Goal: Task Accomplishment & Management: Use online tool/utility

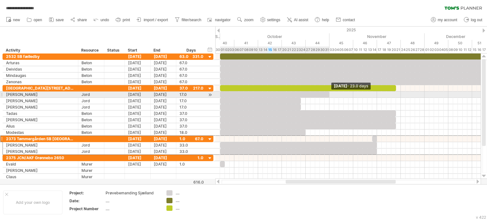
drag, startPoint x: 300, startPoint y: 93, endPoint x: 328, endPoint y: 94, distance: 27.9
click at [328, 94] on span at bounding box center [329, 95] width 3 height 6
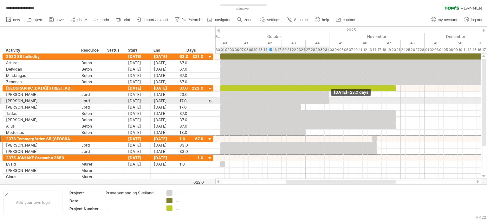
drag, startPoint x: 300, startPoint y: 100, endPoint x: 328, endPoint y: 99, distance: 28.5
click at [328, 99] on span at bounding box center [329, 101] width 3 height 6
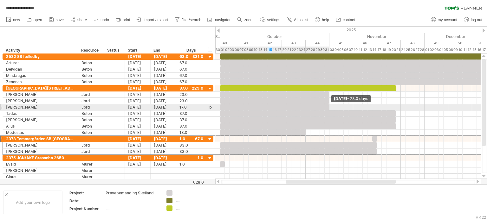
drag, startPoint x: 301, startPoint y: 105, endPoint x: 329, endPoint y: 107, distance: 28.0
click at [329, 107] on span at bounding box center [329, 107] width 3 height 6
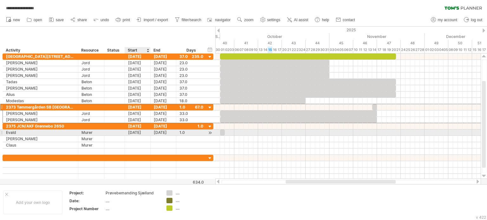
click at [140, 133] on div "[DATE]" at bounding box center [138, 133] width 26 height 6
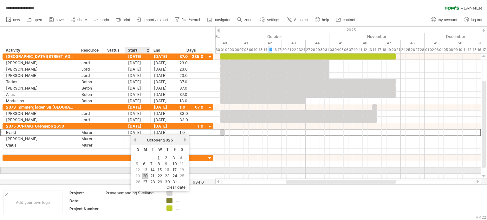
click at [145, 173] on link "20" at bounding box center [145, 176] width 6 height 6
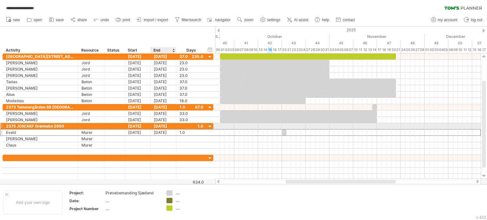
click at [160, 125] on div "[DATE]" at bounding box center [164, 126] width 26 height 6
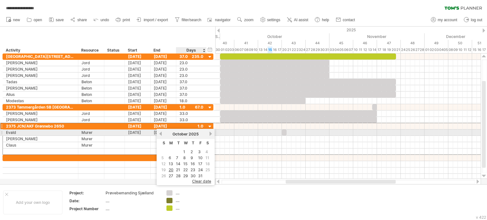
click at [208, 132] on link "next" at bounding box center [210, 134] width 5 height 5
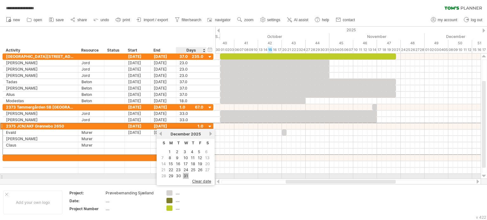
click at [183, 176] on link "31" at bounding box center [186, 176] width 6 height 6
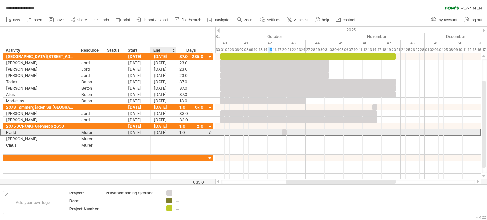
click at [159, 132] on div "[DATE]" at bounding box center [164, 133] width 26 height 6
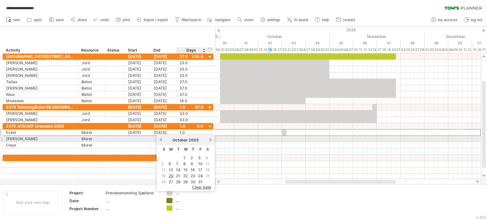
click at [208, 139] on link "next" at bounding box center [210, 140] width 5 height 5
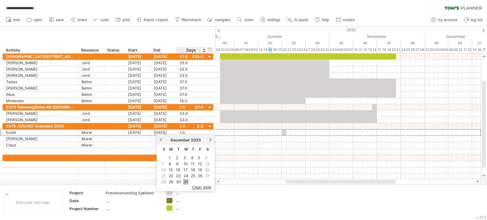
click at [187, 180] on link "31" at bounding box center [186, 182] width 6 height 6
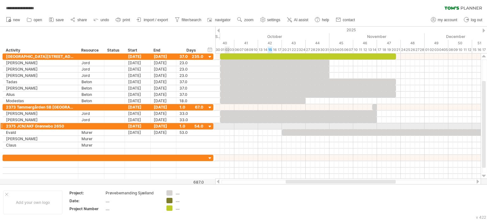
click at [228, 125] on div at bounding box center [347, 126] width 265 height 6
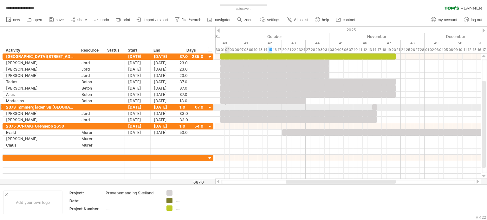
click at [226, 105] on div at bounding box center [347, 107] width 265 height 6
click at [225, 106] on div at bounding box center [347, 107] width 265 height 6
click at [241, 107] on div at bounding box center [347, 107] width 265 height 6
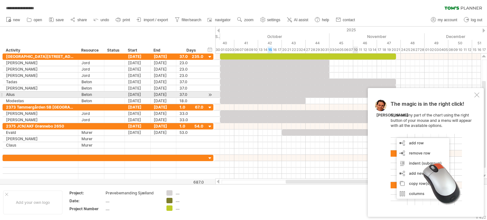
click at [475, 97] on div at bounding box center [476, 95] width 5 height 5
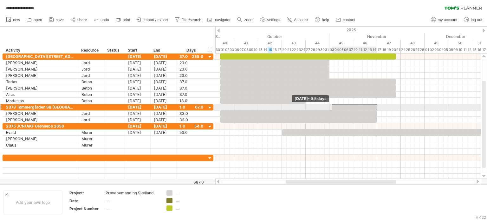
drag, startPoint x: 373, startPoint y: 106, endPoint x: 358, endPoint y: 106, distance: 14.9
click at [333, 106] on span at bounding box center [331, 107] width 3 height 6
click at [366, 105] on div at bounding box center [367, 107] width 22 height 6
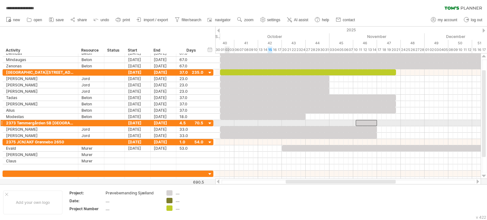
click at [229, 123] on div at bounding box center [347, 123] width 265 height 6
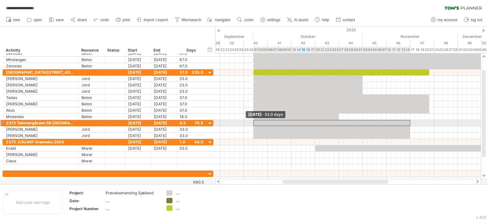
drag, startPoint x: 356, startPoint y: 121, endPoint x: 253, endPoint y: 121, distance: 102.7
click at [253, 121] on span at bounding box center [253, 123] width 3 height 6
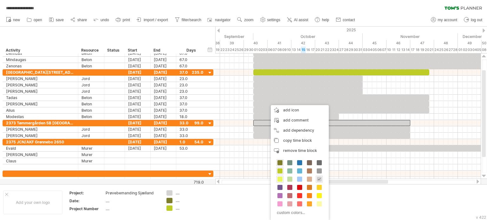
click at [280, 179] on span at bounding box center [279, 179] width 5 height 5
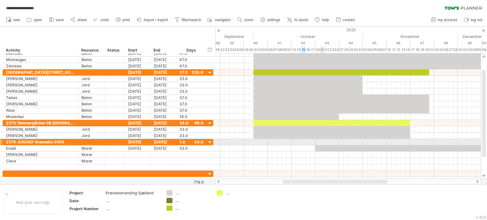
click at [321, 141] on div at bounding box center [347, 142] width 265 height 6
click at [319, 141] on div at bounding box center [347, 142] width 265 height 6
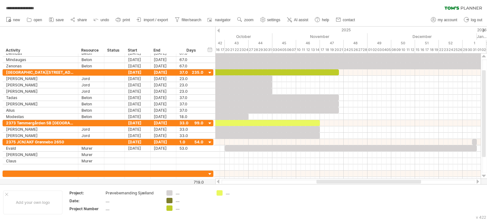
drag, startPoint x: 315, startPoint y: 183, endPoint x: 349, endPoint y: 183, distance: 33.9
click at [349, 183] on div at bounding box center [368, 182] width 105 height 4
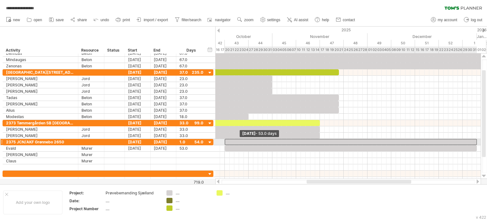
drag, startPoint x: 471, startPoint y: 140, endPoint x: 223, endPoint y: 142, distance: 247.8
click at [223, 142] on span at bounding box center [224, 142] width 3 height 6
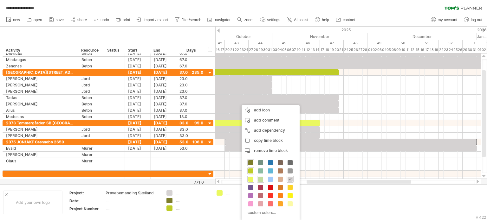
click at [261, 180] on span at bounding box center [260, 179] width 5 height 5
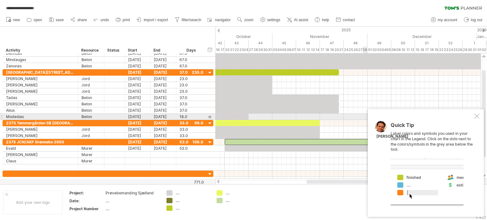
click at [478, 117] on div at bounding box center [476, 116] width 5 height 5
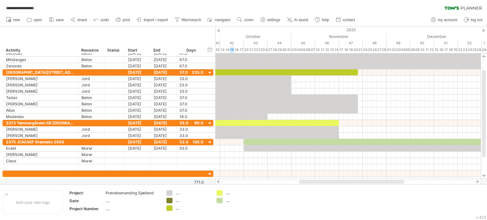
drag, startPoint x: 323, startPoint y: 181, endPoint x: 316, endPoint y: 180, distance: 7.3
click at [316, 180] on div at bounding box center [351, 182] width 105 height 4
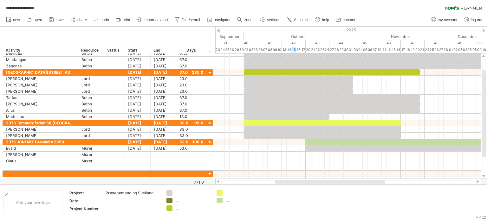
drag, startPoint x: 314, startPoint y: 180, endPoint x: 289, endPoint y: 182, distance: 24.5
click at [289, 182] on div at bounding box center [330, 182] width 110 height 4
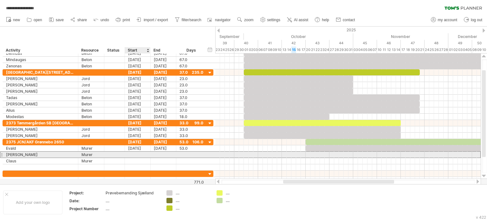
click at [134, 152] on div at bounding box center [138, 155] width 26 height 6
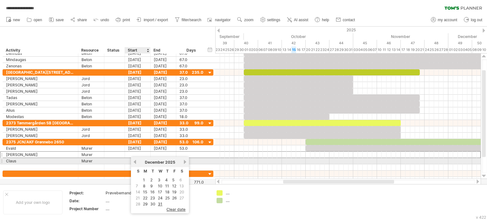
click at [134, 162] on link "previous" at bounding box center [134, 162] width 5 height 5
click at [135, 161] on link "previous" at bounding box center [134, 162] width 5 height 5
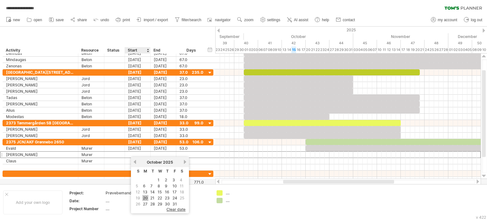
click at [145, 196] on link "20" at bounding box center [145, 198] width 6 height 6
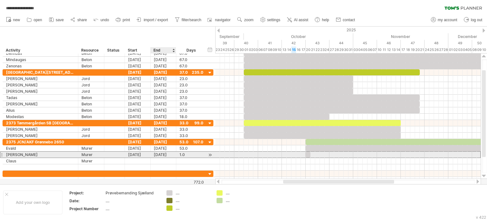
click at [162, 153] on div "[DATE]" at bounding box center [164, 155] width 26 height 6
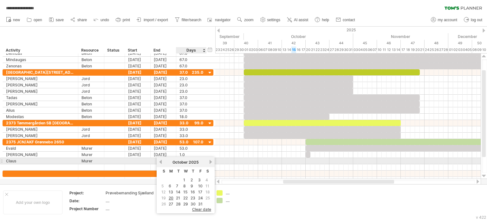
click at [210, 162] on link "next" at bounding box center [210, 162] width 5 height 5
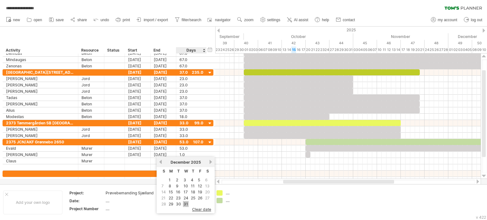
click at [184, 204] on link "31" at bounding box center [186, 204] width 6 height 6
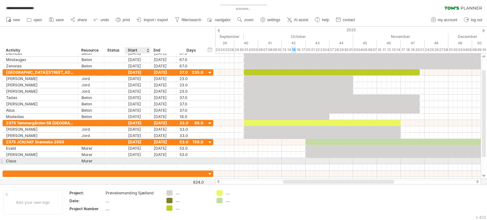
click at [135, 160] on div at bounding box center [138, 161] width 26 height 6
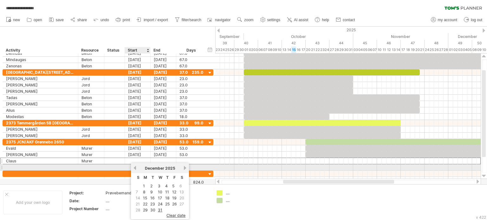
click at [134, 168] on link "previous" at bounding box center [134, 168] width 5 height 5
click at [133, 168] on link "previous" at bounding box center [134, 168] width 5 height 5
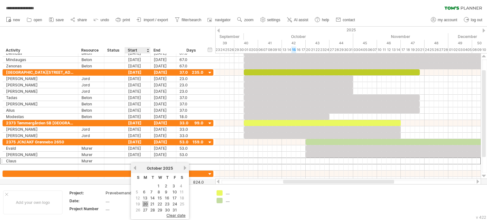
click at [146, 203] on link "20" at bounding box center [145, 204] width 6 height 6
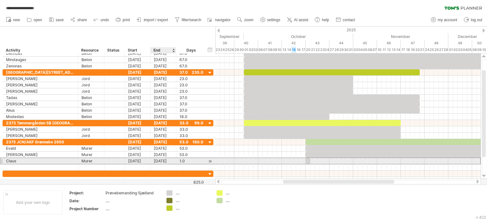
click at [170, 160] on div "[DATE]" at bounding box center [164, 161] width 26 height 6
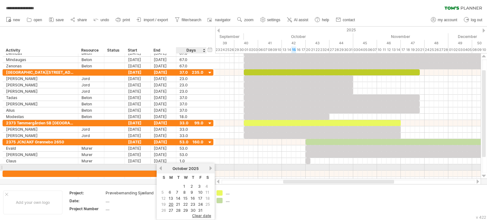
click at [209, 168] on link "next" at bounding box center [210, 168] width 5 height 5
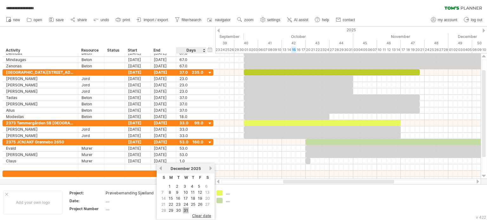
click at [184, 209] on link "31" at bounding box center [186, 211] width 6 height 6
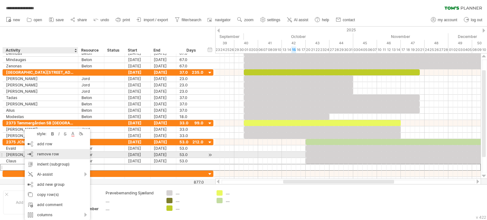
click at [46, 153] on span "remove row" at bounding box center [48, 154] width 22 height 5
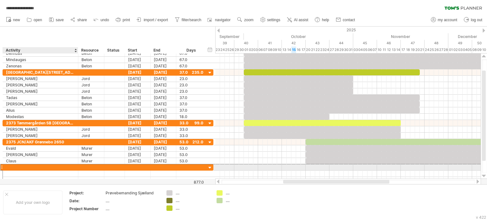
click at [22, 166] on div at bounding box center [40, 167] width 69 height 6
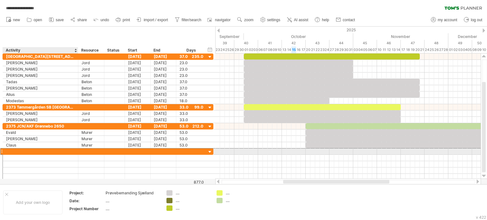
click at [17, 149] on input "text" at bounding box center [40, 152] width 69 height 6
type input "*"
click at [56, 149] on input "**********" at bounding box center [40, 152] width 69 height 6
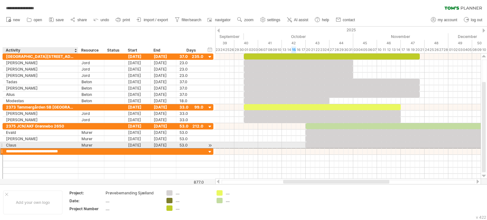
click at [74, 149] on input "**********" at bounding box center [40, 152] width 69 height 6
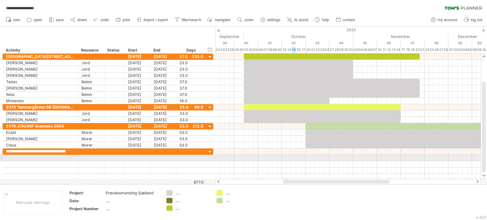
scroll to position [0, 7]
type input "**********"
click at [28, 156] on div at bounding box center [40, 158] width 69 height 6
click at [19, 156] on div at bounding box center [40, 158] width 69 height 6
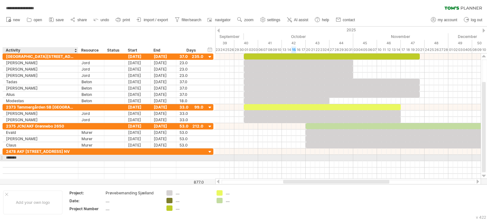
type input "********"
click at [84, 156] on div at bounding box center [90, 158] width 19 height 6
type input "****"
click at [131, 157] on div at bounding box center [138, 158] width 26 height 6
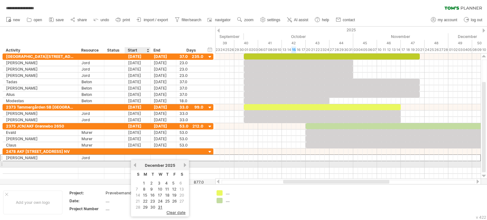
click at [135, 166] on link "previous" at bounding box center [134, 165] width 5 height 5
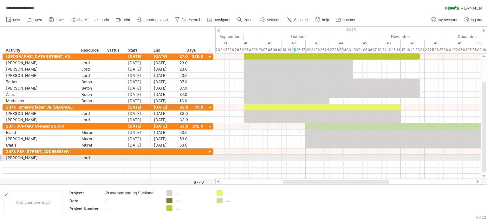
click at [341, 157] on div at bounding box center [347, 158] width 265 height 6
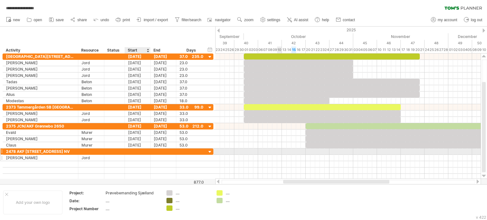
click at [143, 155] on div at bounding box center [138, 158] width 26 height 6
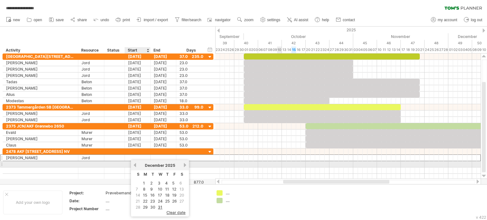
click at [136, 164] on link "previous" at bounding box center [134, 165] width 5 height 5
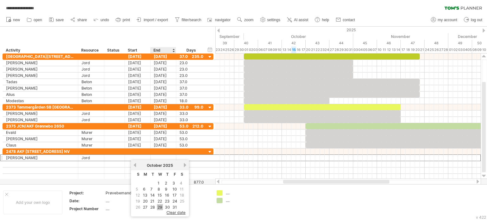
click at [160, 204] on link "29" at bounding box center [160, 207] width 6 height 6
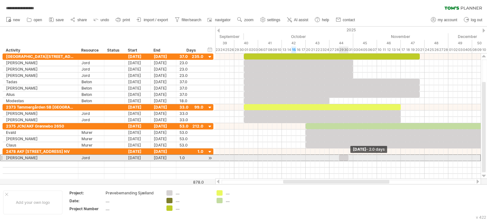
drag, startPoint x: 342, startPoint y: 157, endPoint x: 348, endPoint y: 159, distance: 5.8
click at [348, 159] on span at bounding box center [348, 158] width 3 height 6
